Goal: Find specific page/section: Find specific page/section

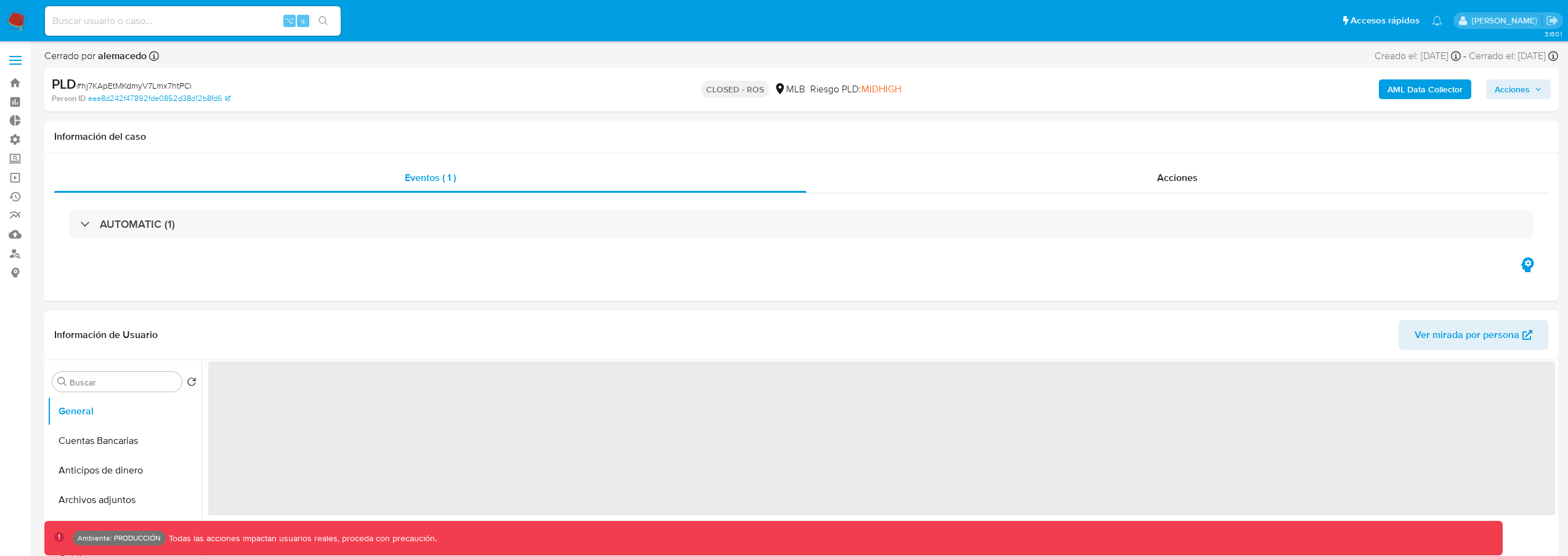
select select "10"
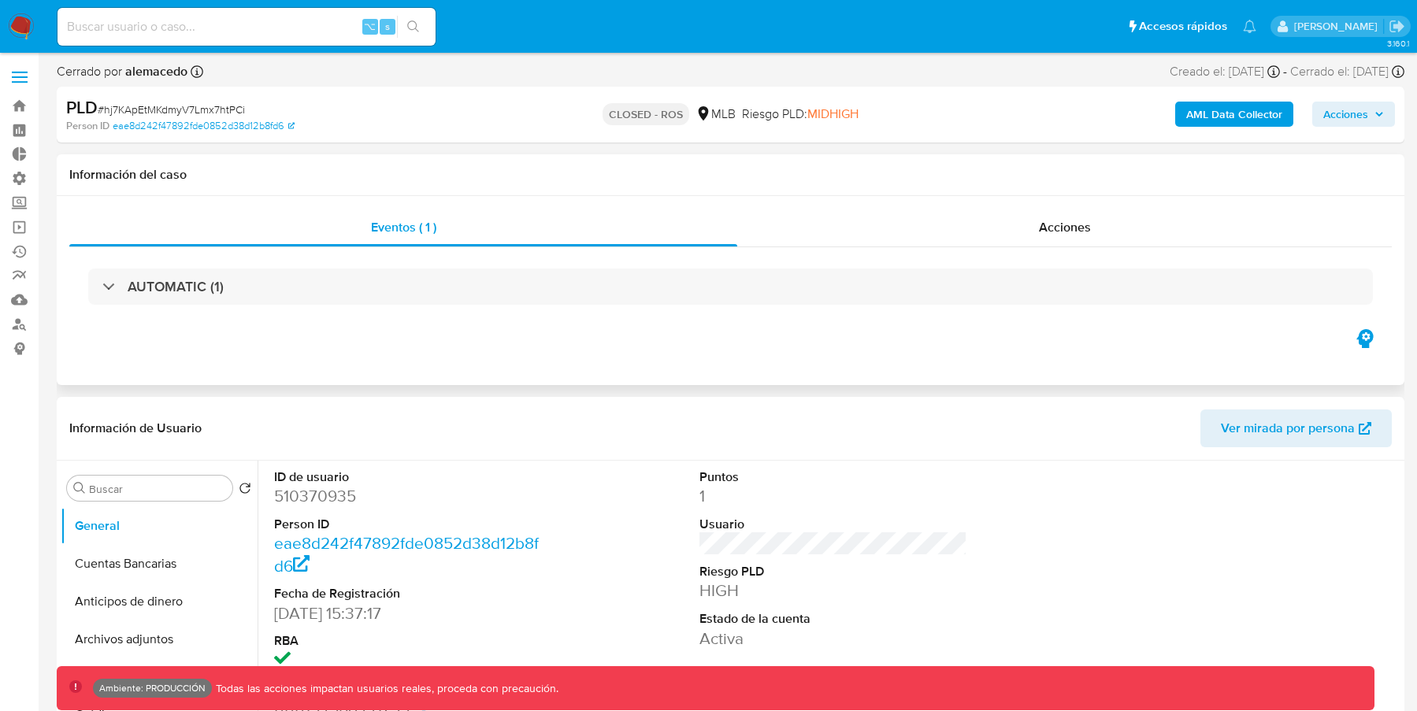
select select "10"
click at [240, 23] on input at bounding box center [247, 27] width 378 height 20
paste input "lVmApoKn3gOoxfptIKwP9Uyq"
type input "lVmApoKn3gOoxfptIKwP9Uyq"
click at [270, 19] on input "lVmApoKn3gOoxfptIKwP9Uyq" at bounding box center [247, 27] width 378 height 20
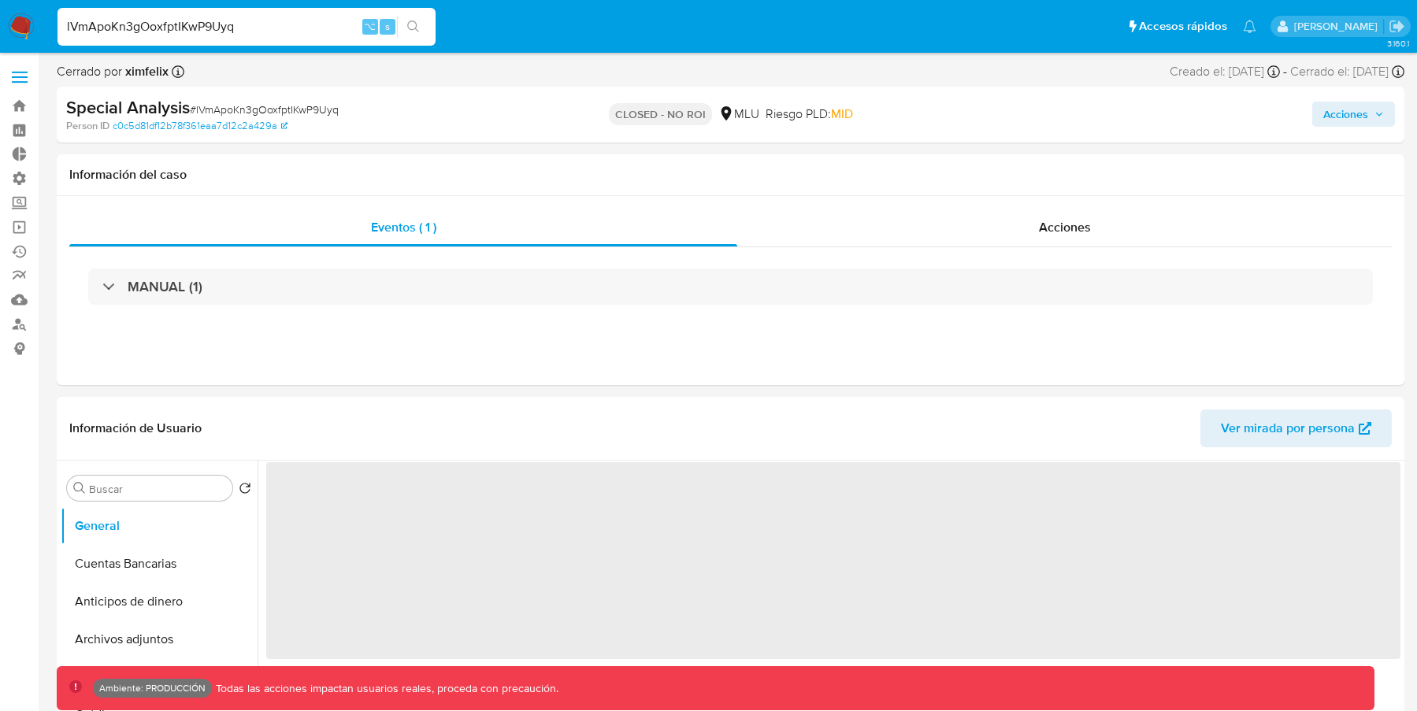
select select "10"
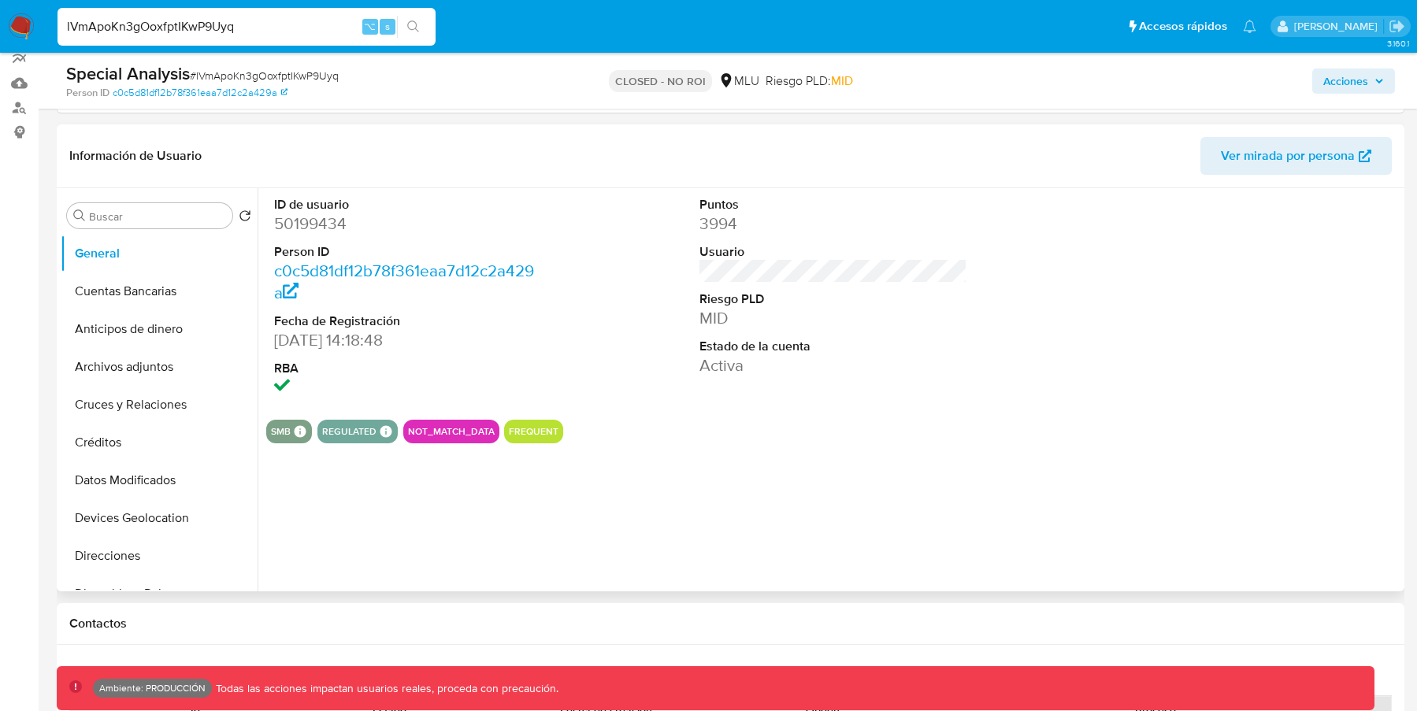
scroll to position [110, 0]
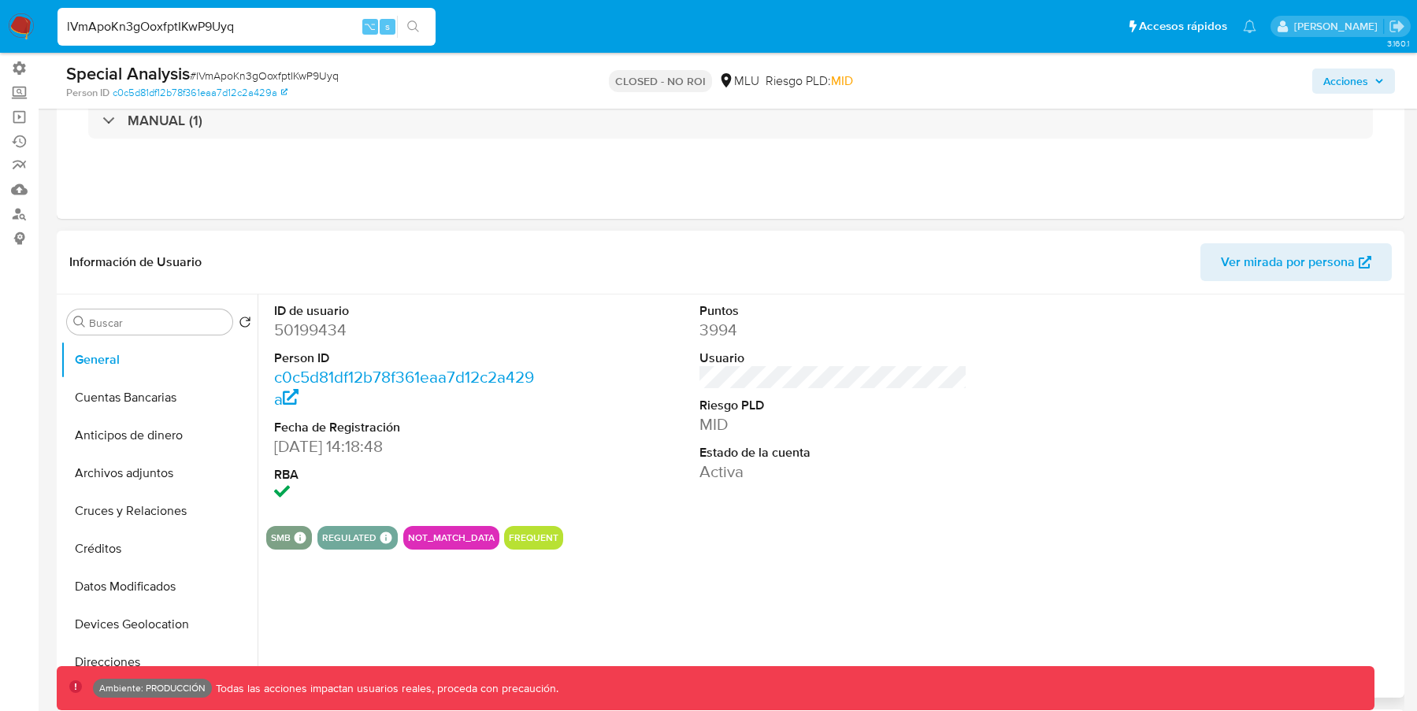
click at [306, 332] on dd "50199434" at bounding box center [408, 330] width 268 height 22
copy dd "50199434"
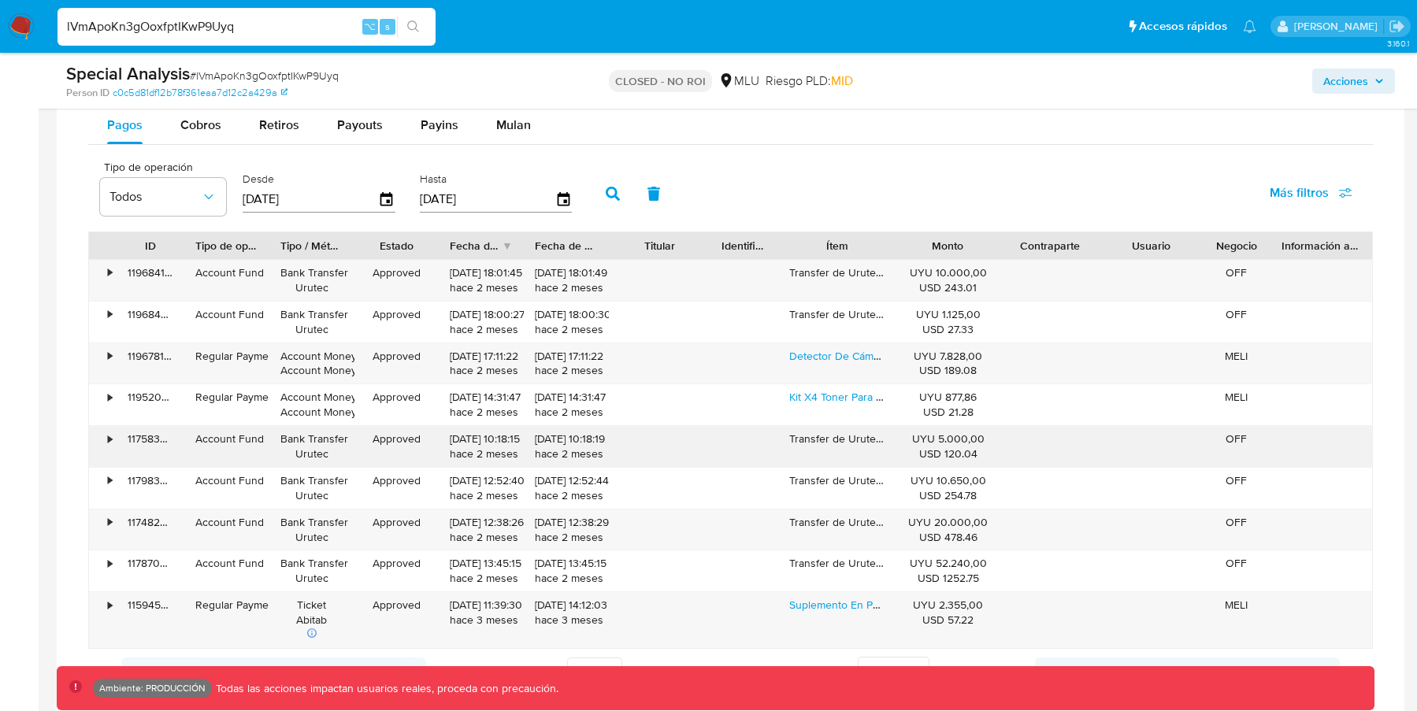
scroll to position [1291, 0]
drag, startPoint x: 901, startPoint y: 249, endPoint x: 892, endPoint y: 255, distance: 10.7
click at [892, 255] on div at bounding box center [893, 242] width 28 height 27
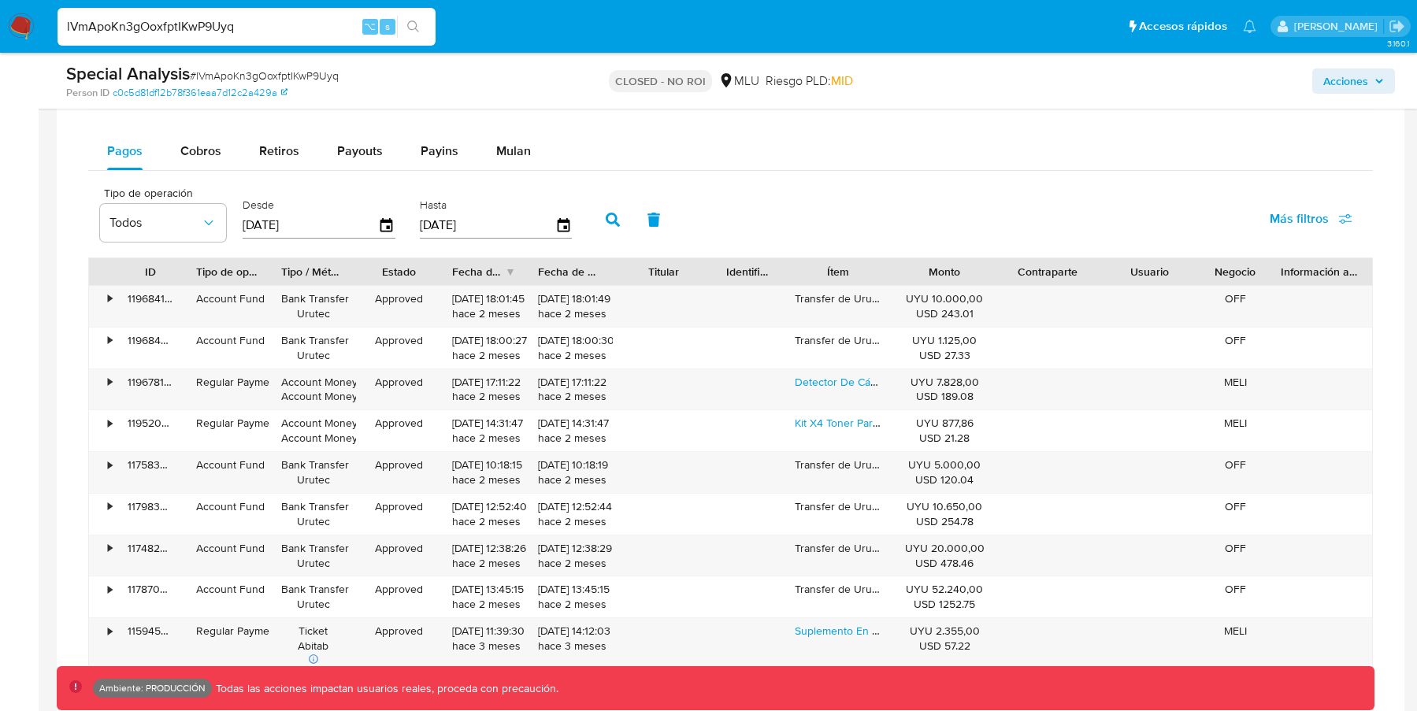
scroll to position [1265, 0]
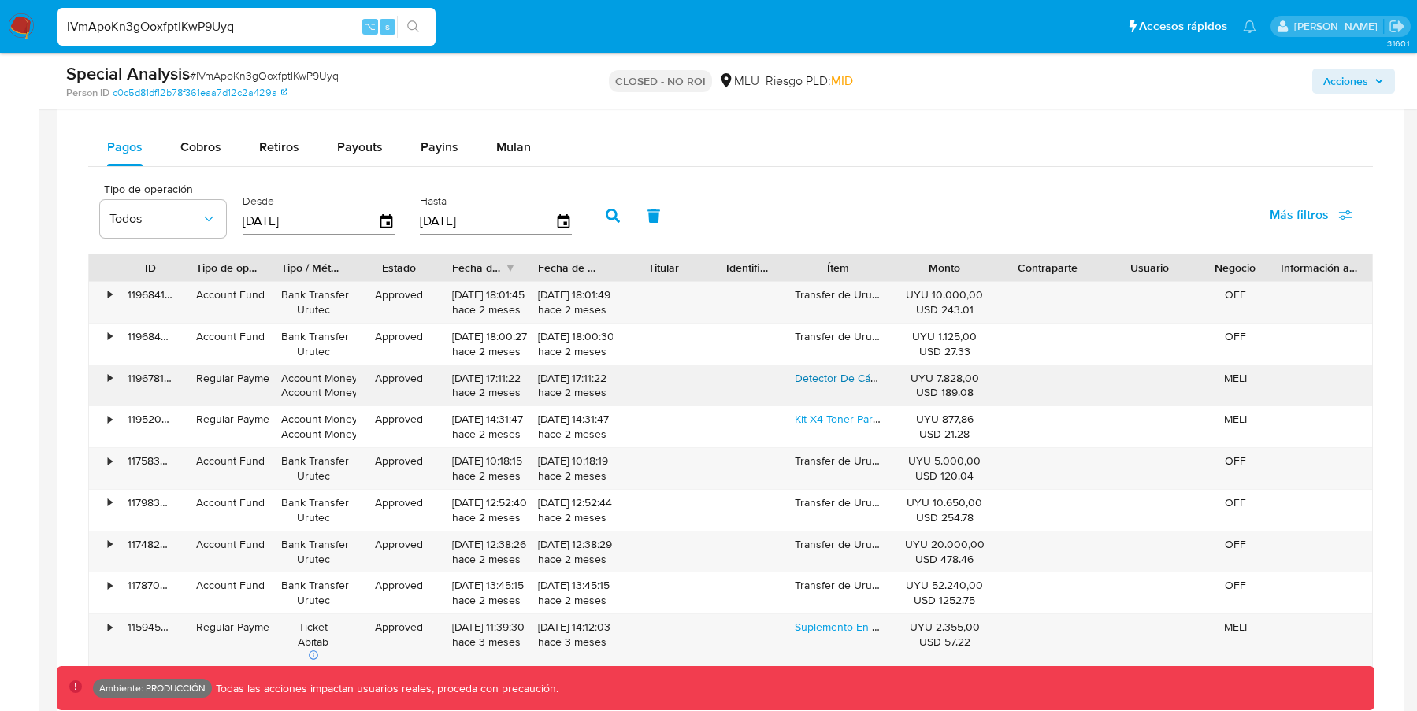
click at [815, 374] on link "Detector De Cámaras, Micrófonos E Imanes Ocultos" at bounding box center [925, 378] width 261 height 16
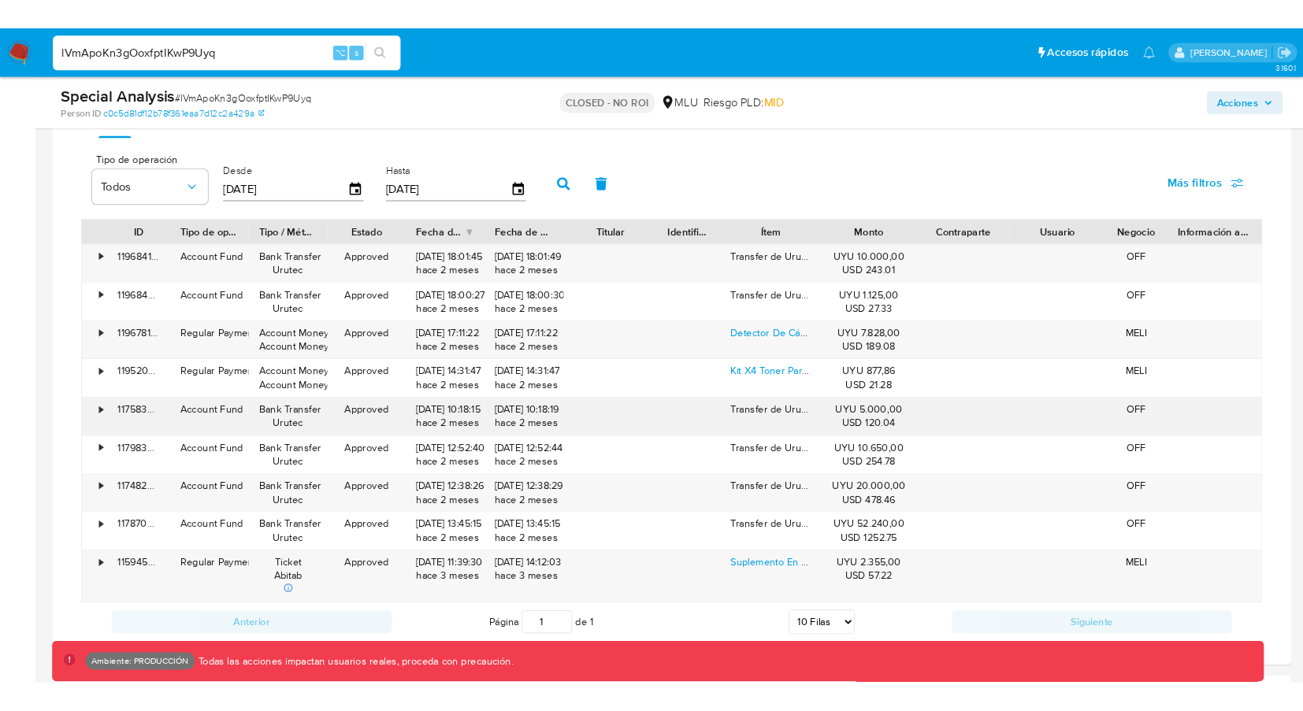
scroll to position [1320, 0]
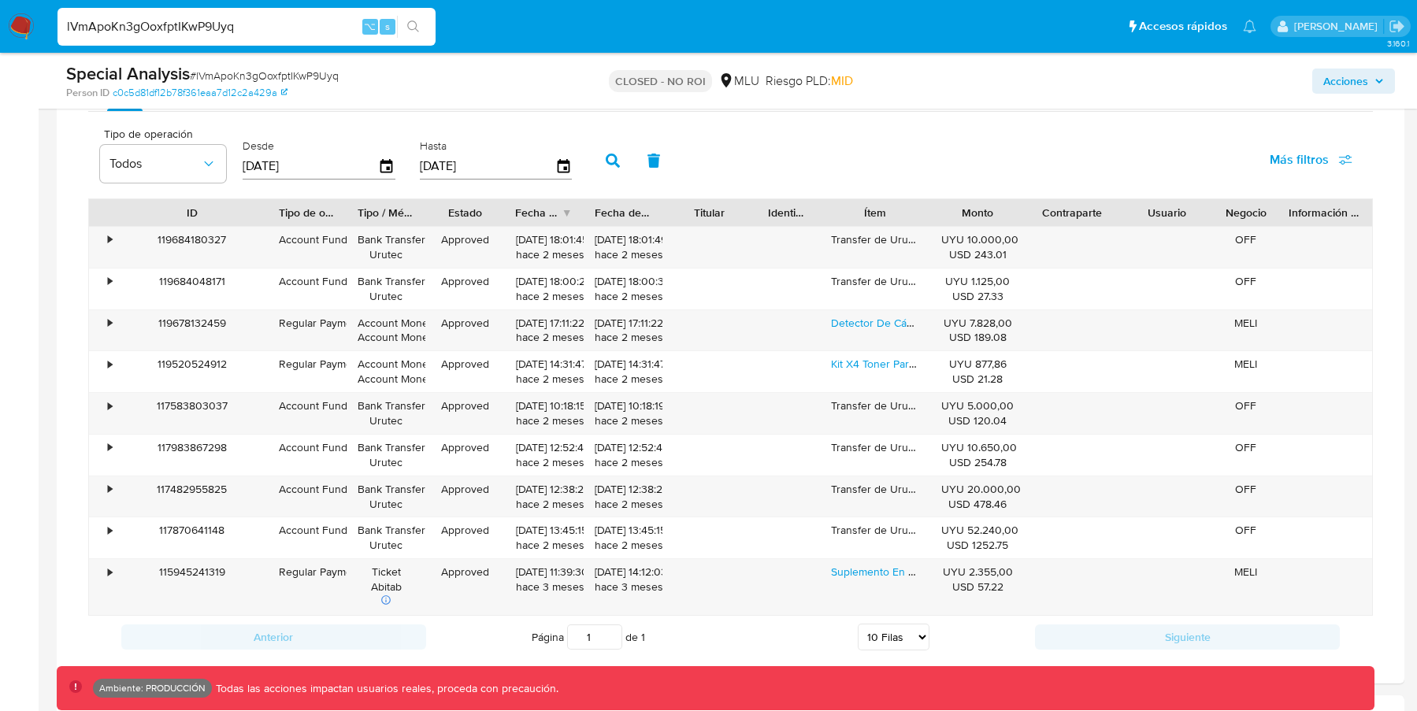
drag, startPoint x: 188, startPoint y: 210, endPoint x: 270, endPoint y: 203, distance: 83.0
click at [270, 203] on div at bounding box center [268, 212] width 28 height 27
click at [232, 481] on div "117482955825" at bounding box center [192, 497] width 151 height 41
